Goal: Task Accomplishment & Management: Complete application form

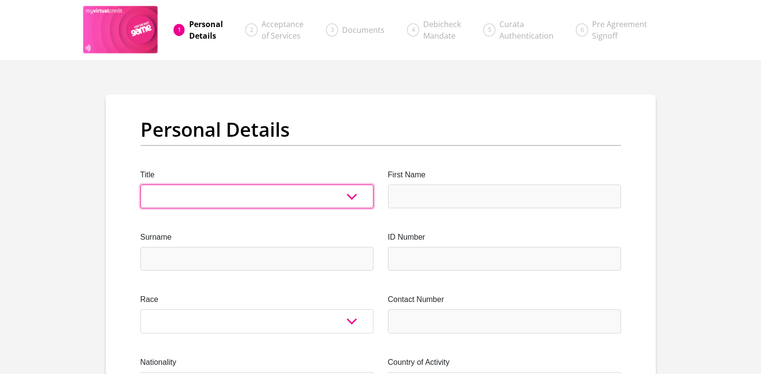
click at [189, 190] on select "Mr Ms Mrs Dr [PERSON_NAME]" at bounding box center [257, 196] width 233 height 24
select select "Mr"
click at [141, 184] on select "Mr Ms Mrs Dr [PERSON_NAME]" at bounding box center [257, 196] width 233 height 24
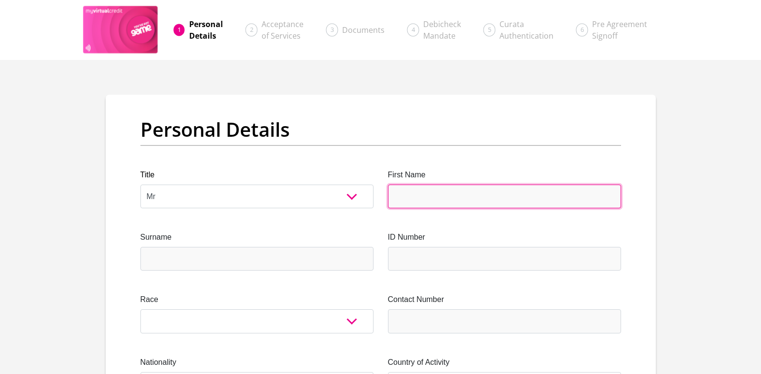
click at [410, 205] on input "First Name" at bounding box center [504, 196] width 233 height 24
type input "HeinzFrancois"
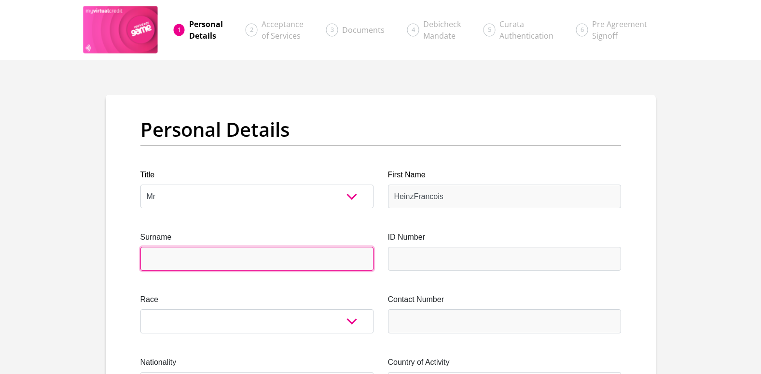
click at [191, 263] on input "Surname" at bounding box center [257, 259] width 233 height 24
type input "Kotze"
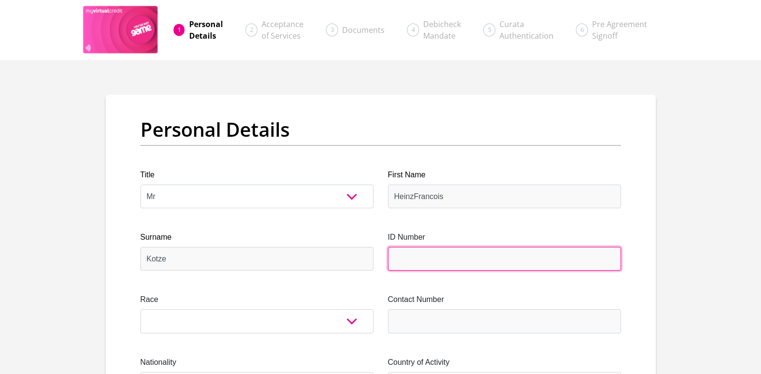
click at [410, 262] on input "ID Number" at bounding box center [504, 259] width 233 height 24
type input "7007045101084"
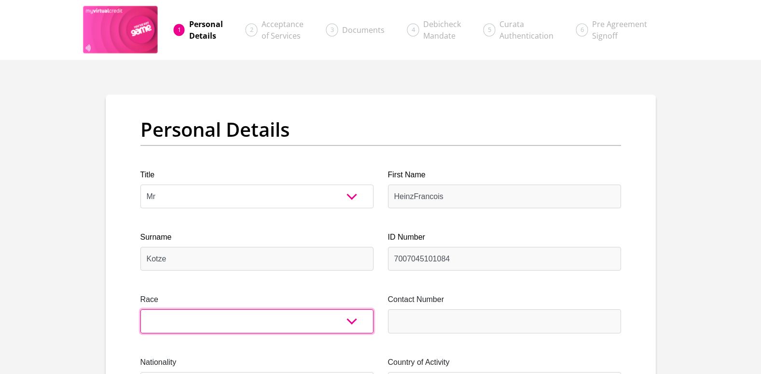
click at [198, 320] on select "Black Coloured Indian White Other" at bounding box center [257, 321] width 233 height 24
select select "4"
click at [141, 309] on select "Black Coloured Indian White Other" at bounding box center [257, 321] width 233 height 24
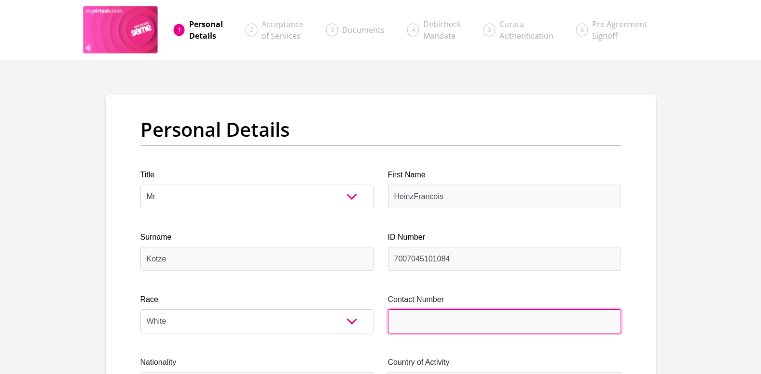
click at [418, 316] on input "Contact Number" at bounding box center [504, 321] width 233 height 24
click at [474, 323] on input "082" at bounding box center [504, 321] width 233 height 24
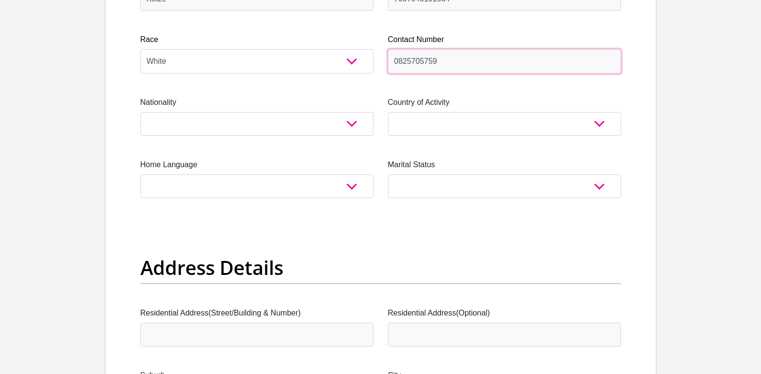
scroll to position [283, 0]
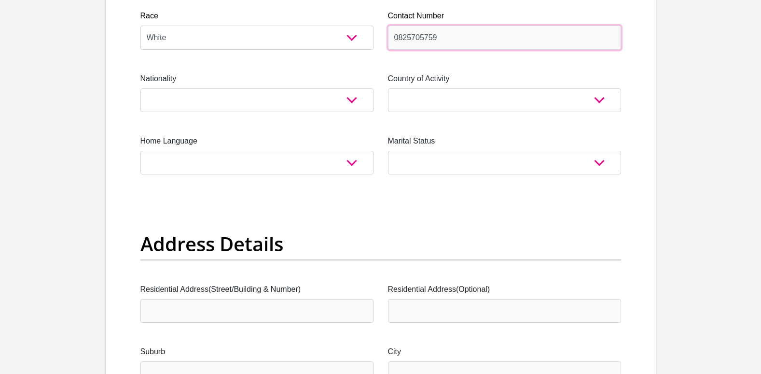
type input "0825705759"
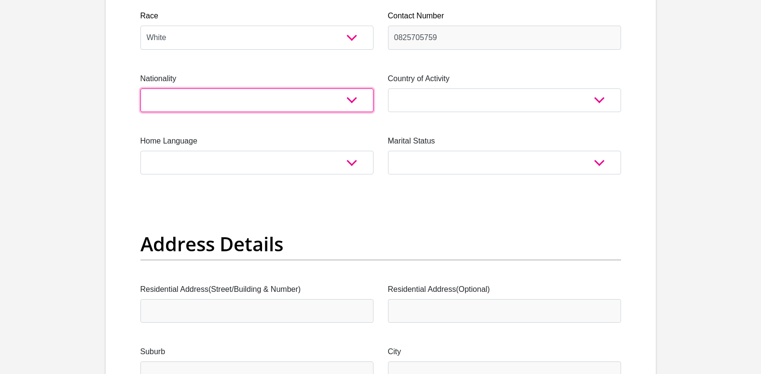
click at [206, 98] on select "[GEOGRAPHIC_DATA] [GEOGRAPHIC_DATA] [GEOGRAPHIC_DATA] [GEOGRAPHIC_DATA] [GEOGRA…" at bounding box center [257, 100] width 233 height 24
select select "ZAF"
click at [141, 88] on select "[GEOGRAPHIC_DATA] [GEOGRAPHIC_DATA] [GEOGRAPHIC_DATA] [GEOGRAPHIC_DATA] [GEOGRA…" at bounding box center [257, 100] width 233 height 24
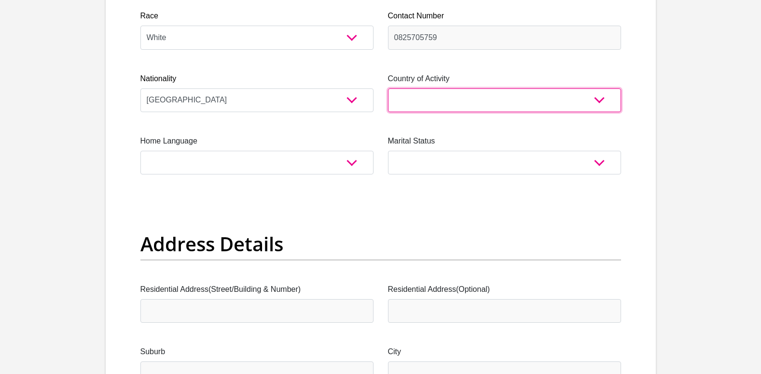
click at [451, 100] on select "[GEOGRAPHIC_DATA] [GEOGRAPHIC_DATA] [GEOGRAPHIC_DATA] [GEOGRAPHIC_DATA] [GEOGRA…" at bounding box center [504, 100] width 233 height 24
select select "ZAF"
click at [388, 88] on select "[GEOGRAPHIC_DATA] [GEOGRAPHIC_DATA] [GEOGRAPHIC_DATA] [GEOGRAPHIC_DATA] [GEOGRA…" at bounding box center [504, 100] width 233 height 24
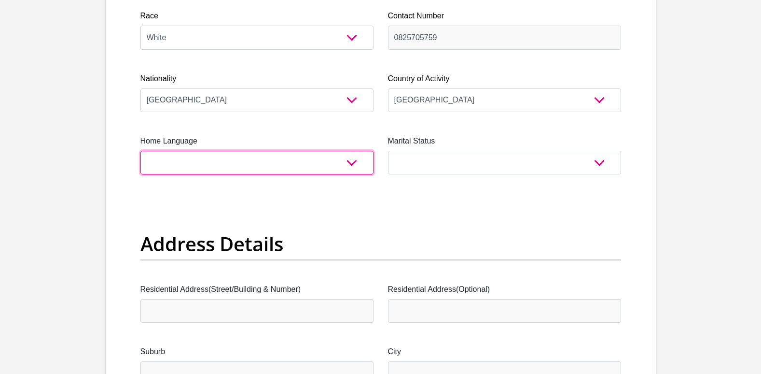
click at [206, 159] on select "Afrikaans English Sepedi South Ndebele Southern Sotho Swati Tsonga Tswana Venda…" at bounding box center [257, 163] width 233 height 24
select select "afr"
click at [141, 151] on select "Afrikaans English Sepedi South Ndebele Southern Sotho Swati Tsonga Tswana Venda…" at bounding box center [257, 163] width 233 height 24
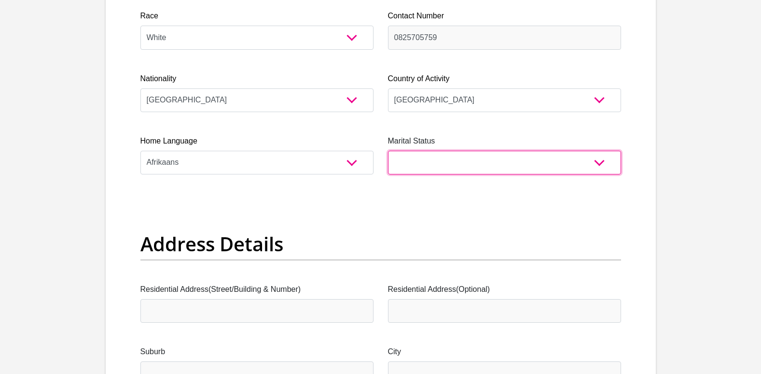
click at [478, 170] on select "Married ANC Single Divorced Widowed Married COP or Customary Law" at bounding box center [504, 163] width 233 height 24
click at [388, 151] on select "Married ANC Single Divorced Widowed Married COP or Customary Law" at bounding box center [504, 163] width 233 height 24
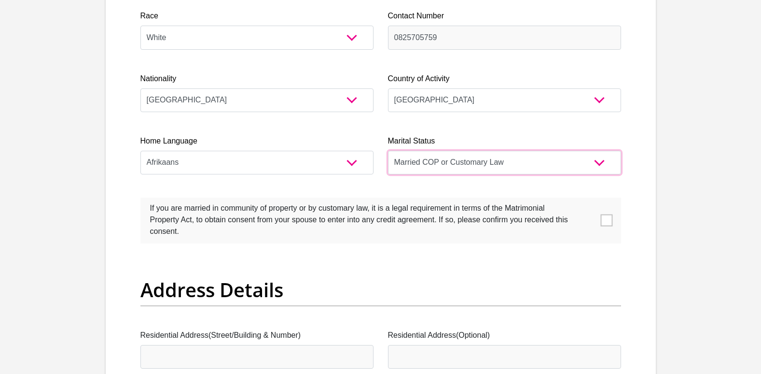
click at [606, 162] on select "Married ANC Single Divorced Widowed Married COP or Customary Law" at bounding box center [504, 163] width 233 height 24
select select "1"
click at [388, 151] on select "Married ANC Single Divorced Widowed Married COP or Customary Law" at bounding box center [504, 163] width 233 height 24
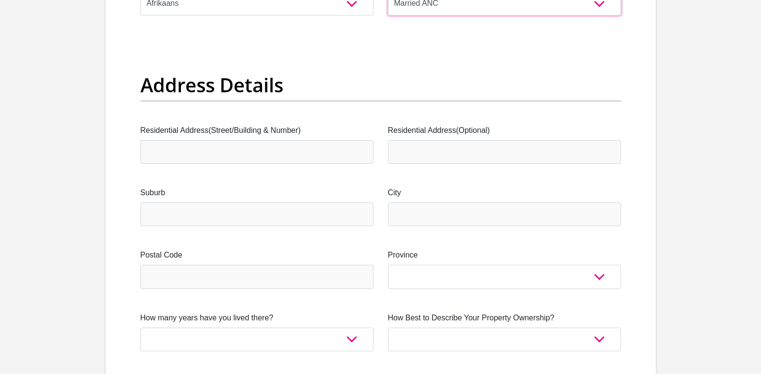
scroll to position [457, 0]
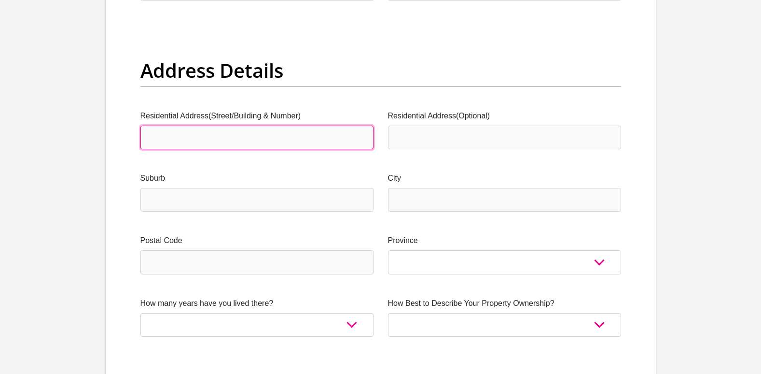
click at [213, 138] on input "Residential Address(Street/Building & Number)" at bounding box center [257, 138] width 233 height 24
type input "[STREET_ADDRESS][PERSON_NAME][PERSON_NAME]"
type input "[STREET_ADDRESS]"
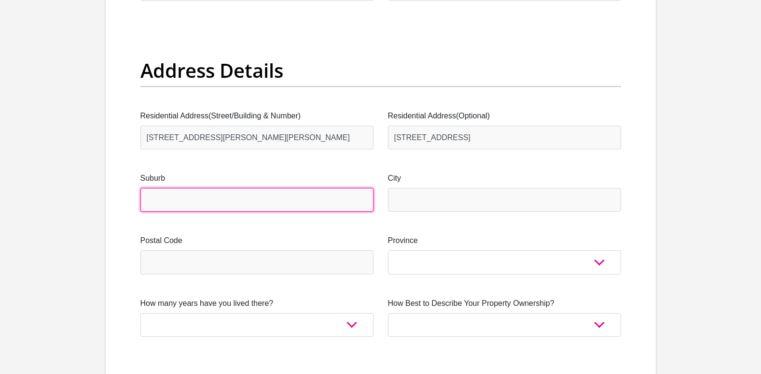
type input "[GEOGRAPHIC_DATA]"
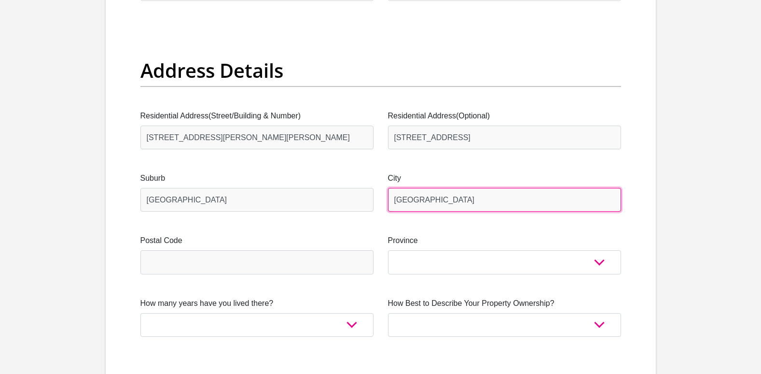
type input "1619"
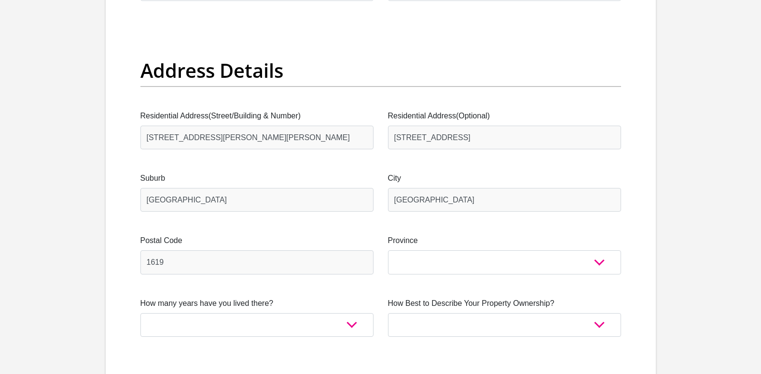
type input "[EMAIL_ADDRESS][DOMAIN_NAME]"
type input "14141619"
click at [424, 202] on input "[GEOGRAPHIC_DATA]" at bounding box center [504, 200] width 233 height 24
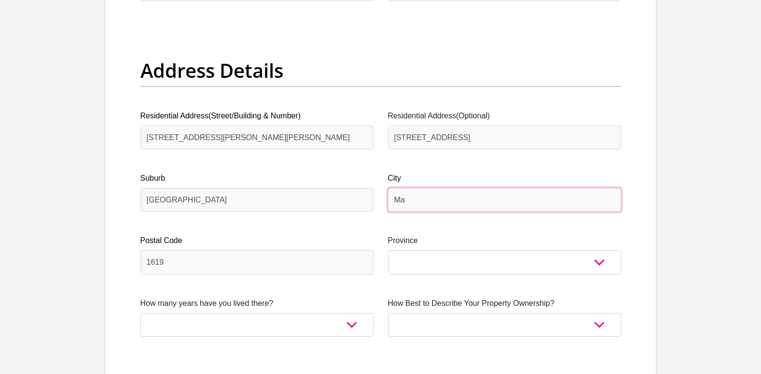
type input "M"
type input "[GEOGRAPHIC_DATA]"
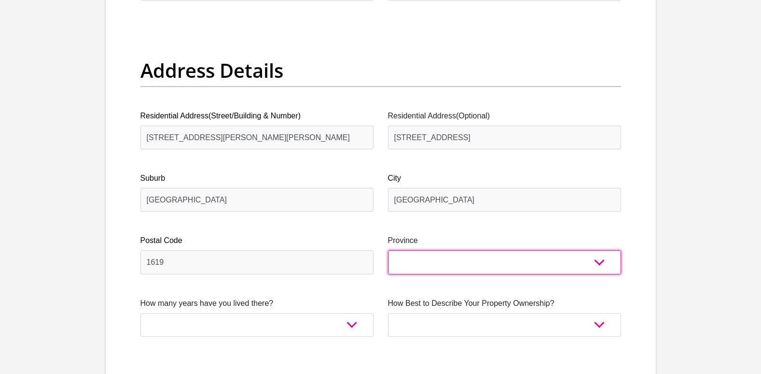
click at [592, 262] on select "Eastern Cape Free State [GEOGRAPHIC_DATA] [GEOGRAPHIC_DATA][DATE] [GEOGRAPHIC_D…" at bounding box center [504, 262] width 233 height 24
select select "Gauteng"
click at [388, 250] on select "Eastern Cape Free State [GEOGRAPHIC_DATA] [GEOGRAPHIC_DATA][DATE] [GEOGRAPHIC_D…" at bounding box center [504, 262] width 233 height 24
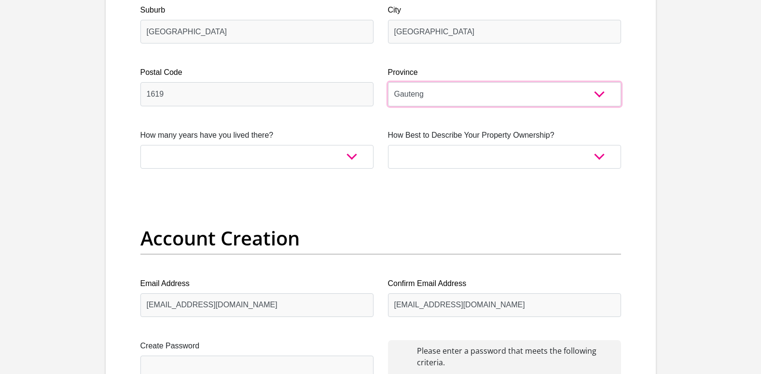
scroll to position [620, 0]
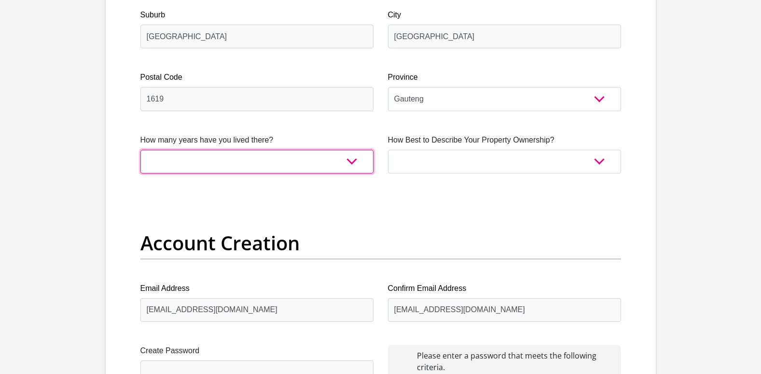
click at [354, 164] on select "less than 1 year 1-3 years 3-5 years 5+ years" at bounding box center [257, 162] width 233 height 24
select select "5"
click at [141, 150] on select "less than 1 year 1-3 years 3-5 years 5+ years" at bounding box center [257, 162] width 233 height 24
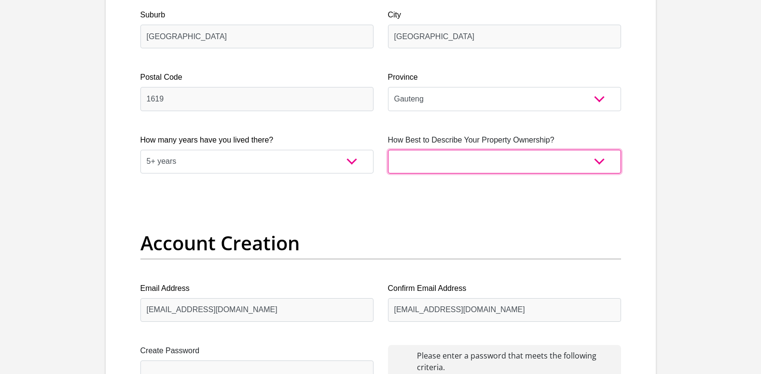
click at [598, 161] on select "Owned Rented Family Owned Company Dwelling" at bounding box center [504, 162] width 233 height 24
select select "Owned"
click at [388, 150] on select "Owned Rented Family Owned Company Dwelling" at bounding box center [504, 162] width 233 height 24
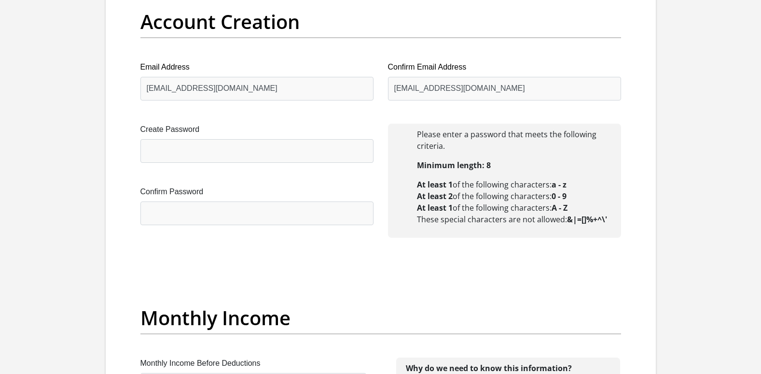
scroll to position [851, 0]
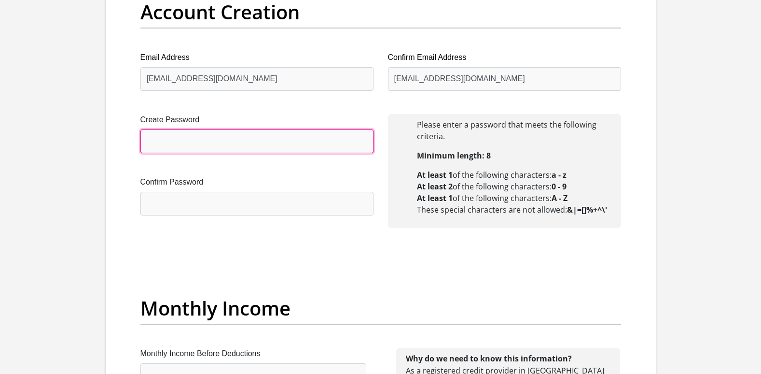
click at [187, 141] on input "Create Password" at bounding box center [257, 141] width 233 height 24
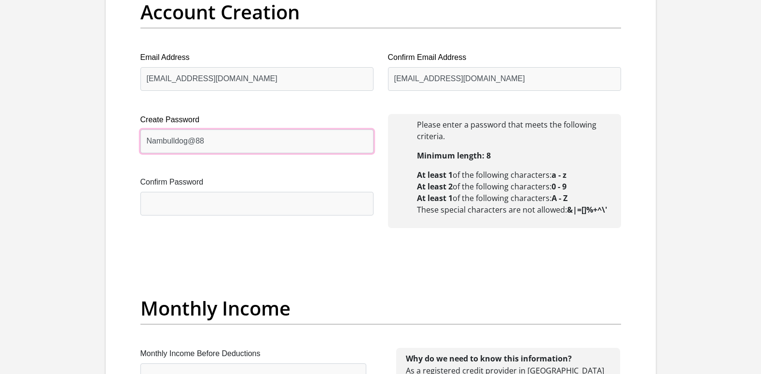
type input "Nambulldog@88"
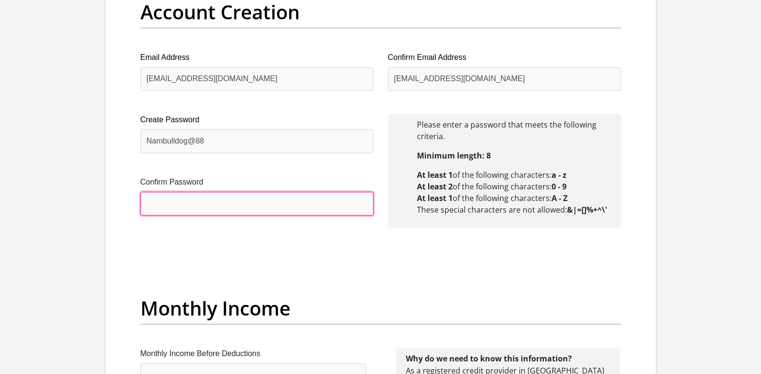
click at [155, 205] on input "Confirm Password" at bounding box center [257, 204] width 233 height 24
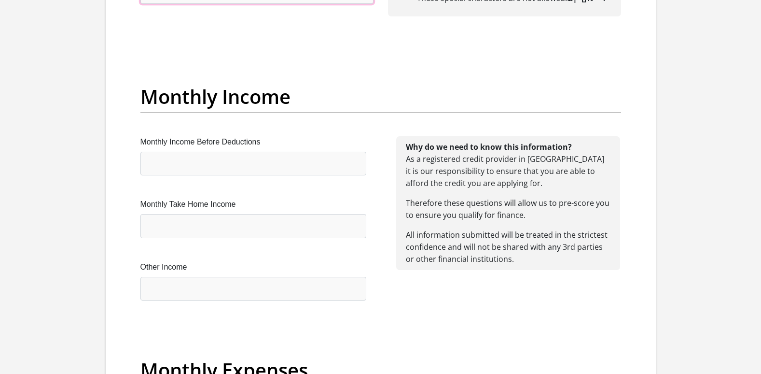
scroll to position [1082, 0]
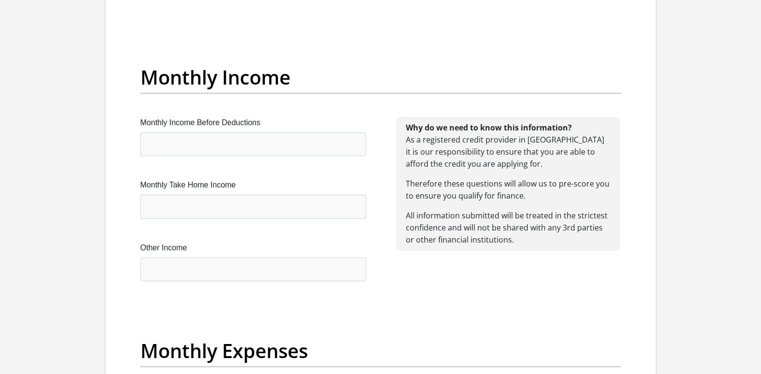
type input "Nambulldog@88"
click at [208, 145] on input "Monthly Income Before Deductions" at bounding box center [254, 144] width 226 height 24
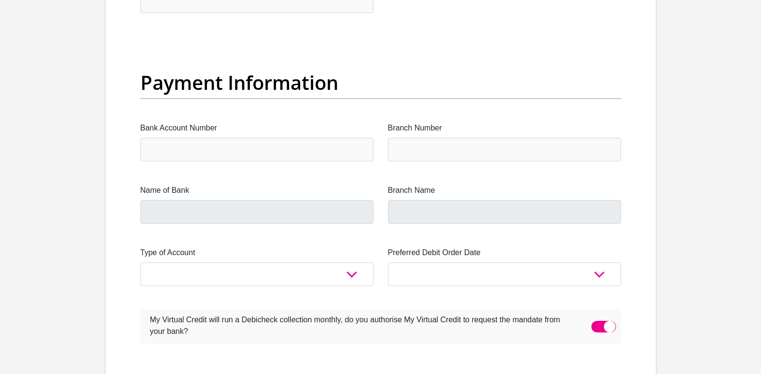
scroll to position [0, 0]
